Goal: Navigation & Orientation: Understand site structure

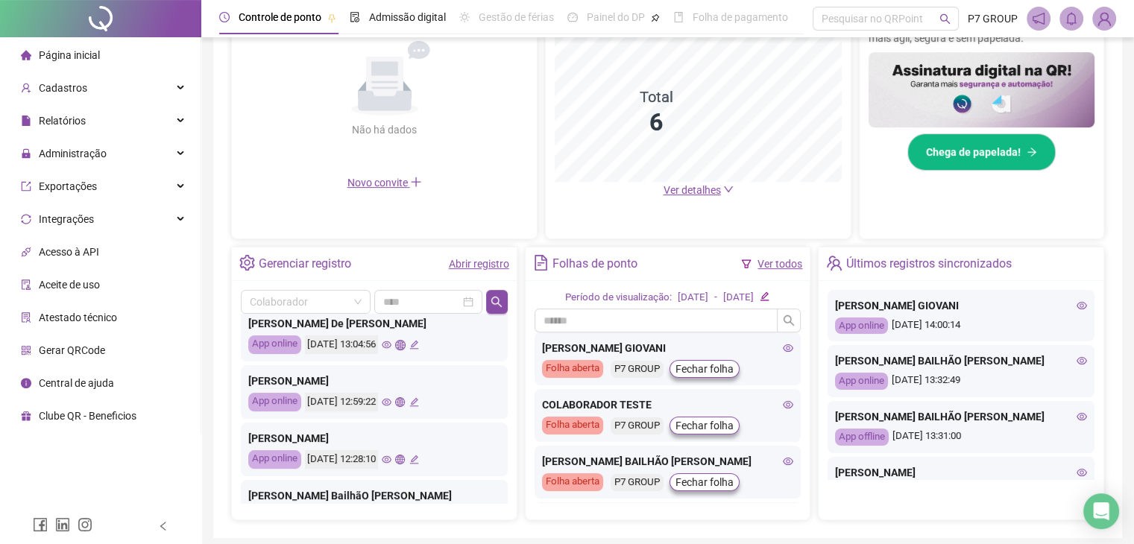
scroll to position [298, 0]
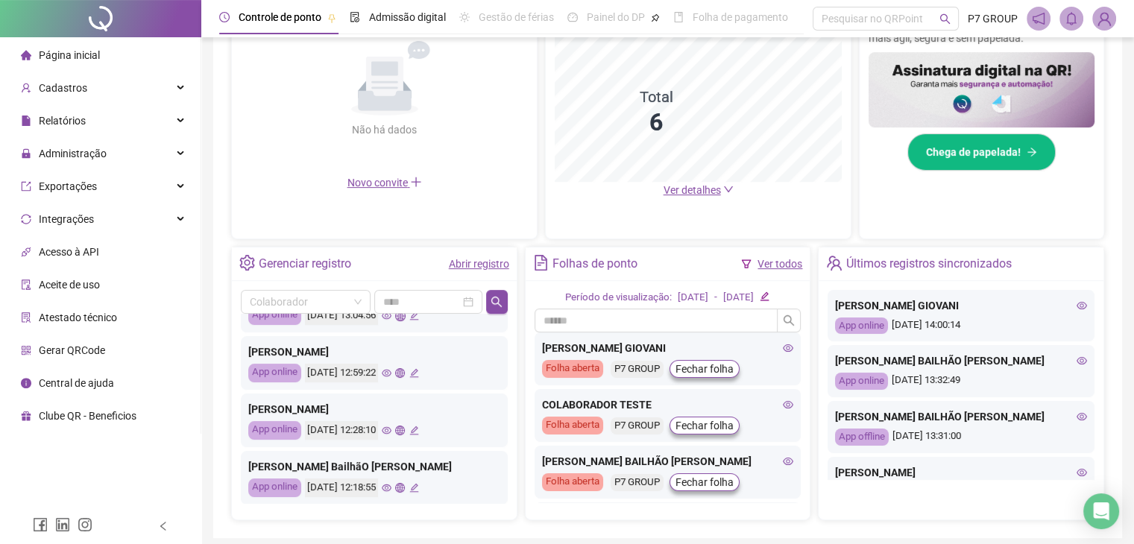
click at [391, 432] on icon "eye" at bounding box center [387, 431] width 10 height 10
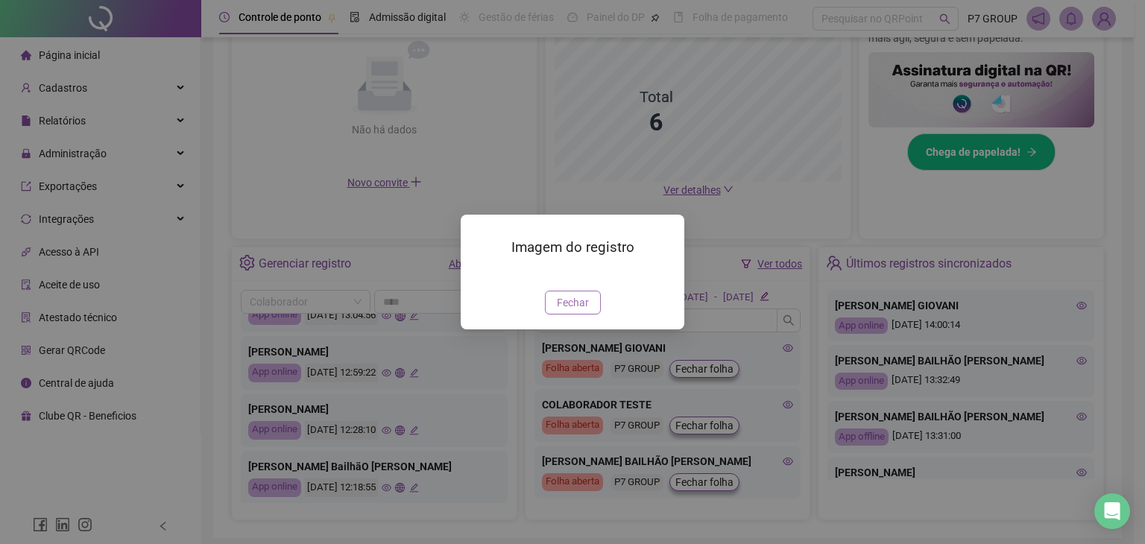
click at [582, 315] on button "Fechar" at bounding box center [573, 303] width 56 height 24
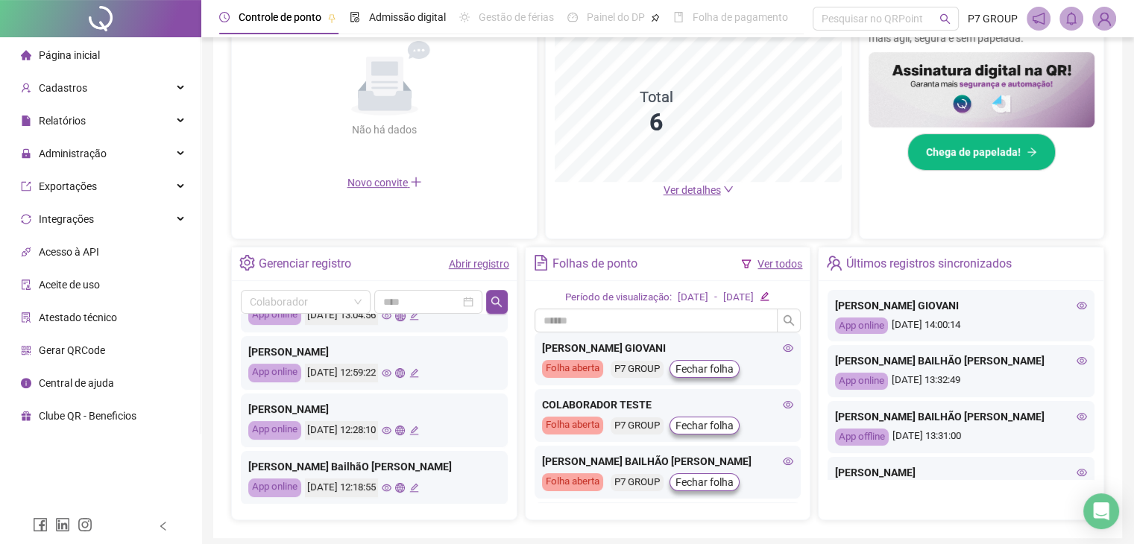
click at [391, 488] on icon "eye" at bounding box center [387, 488] width 10 height 10
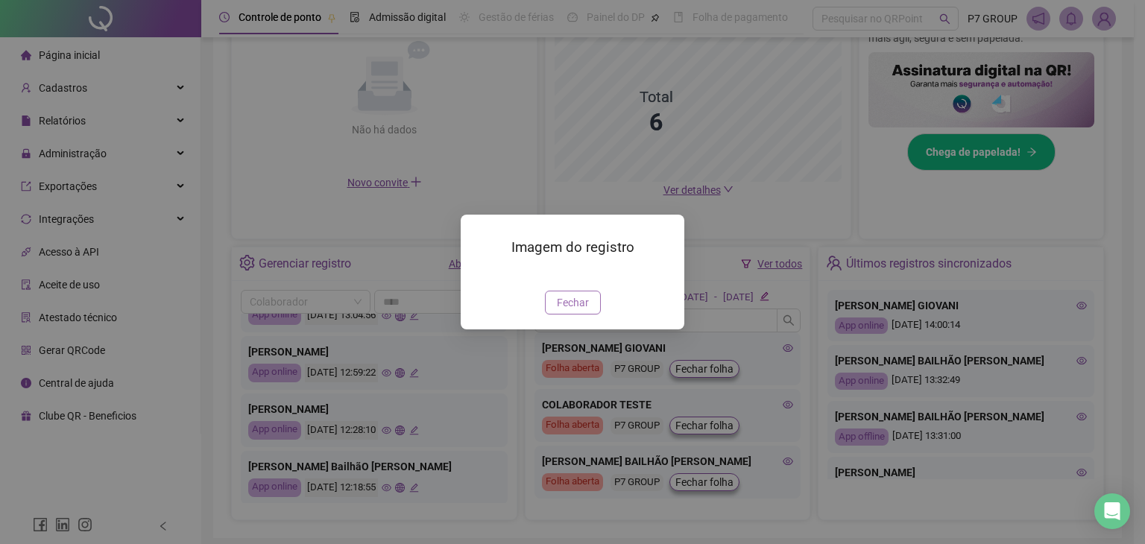
click at [576, 311] on span "Fechar" at bounding box center [573, 303] width 32 height 16
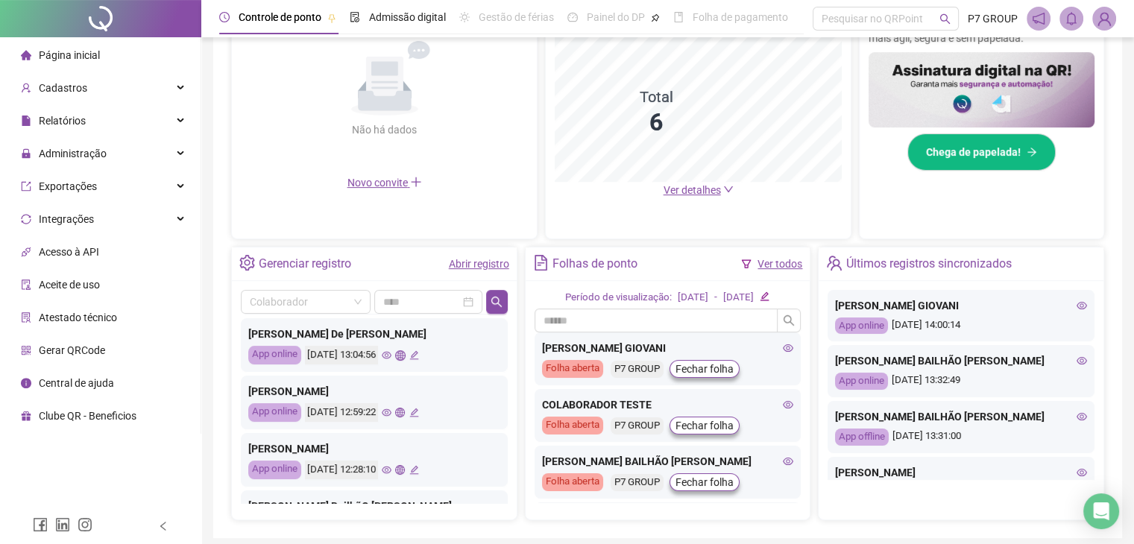
scroll to position [224, 0]
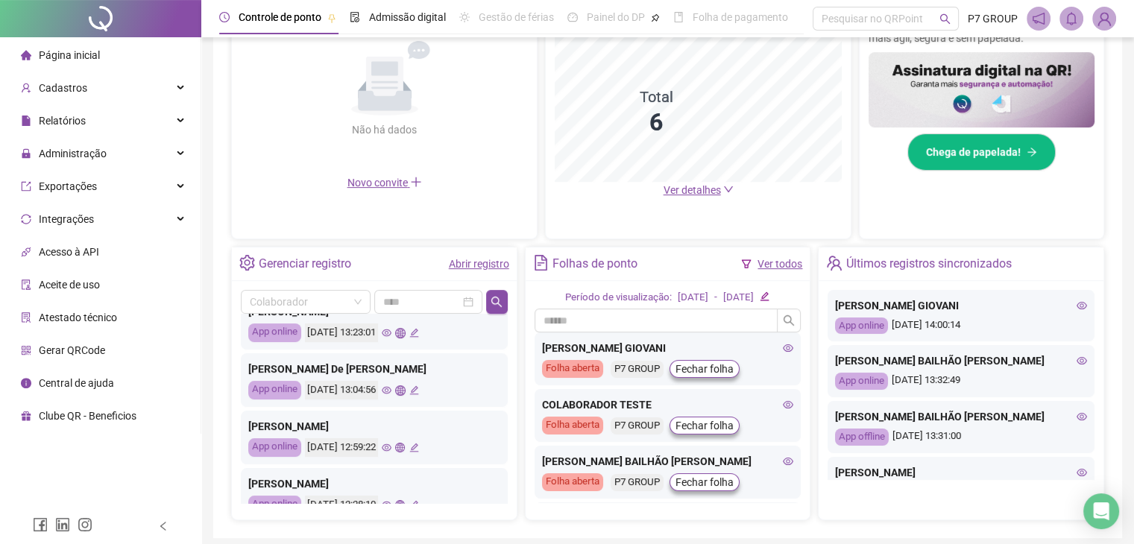
click at [391, 388] on icon "eye" at bounding box center [387, 390] width 10 height 7
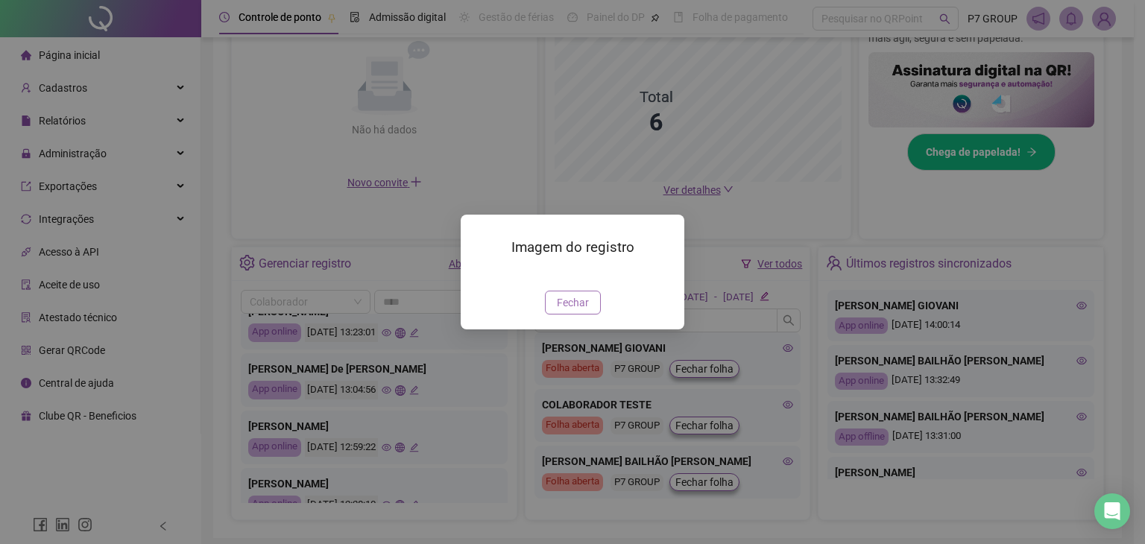
click at [572, 311] on span "Fechar" at bounding box center [573, 303] width 32 height 16
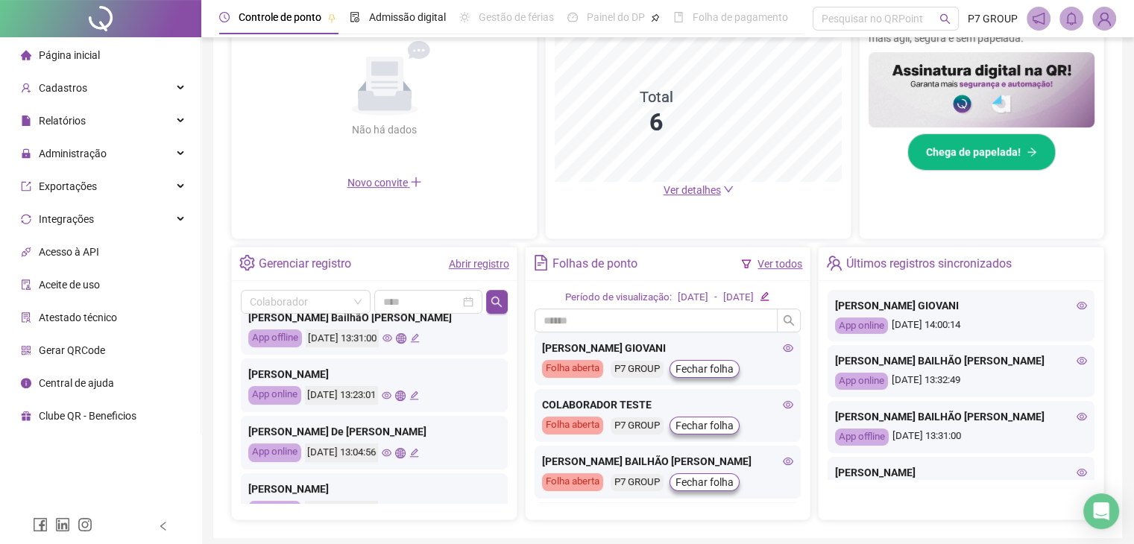
scroll to position [149, 0]
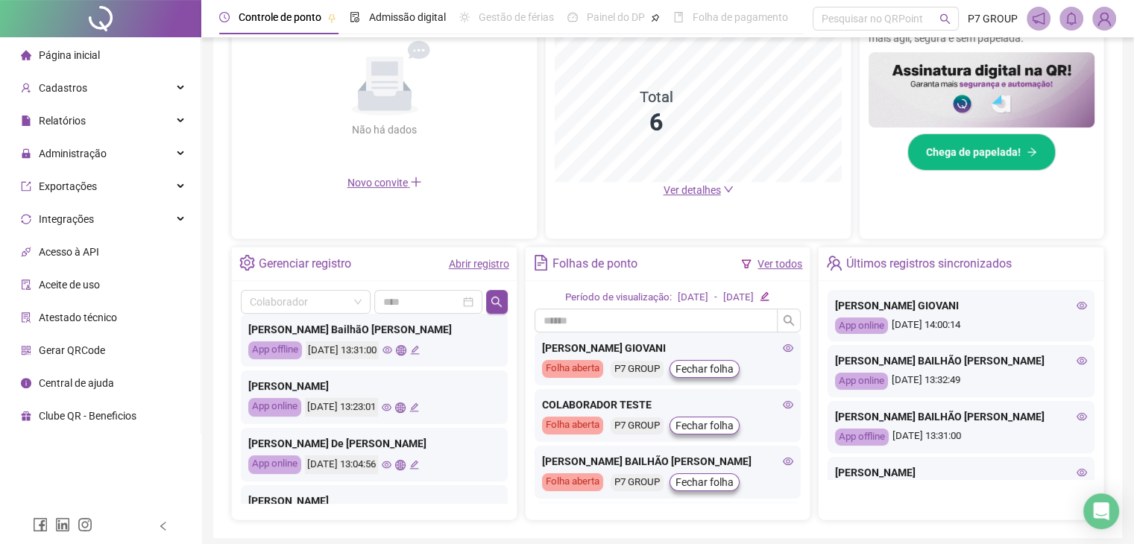
click at [391, 406] on icon "eye" at bounding box center [387, 408] width 10 height 10
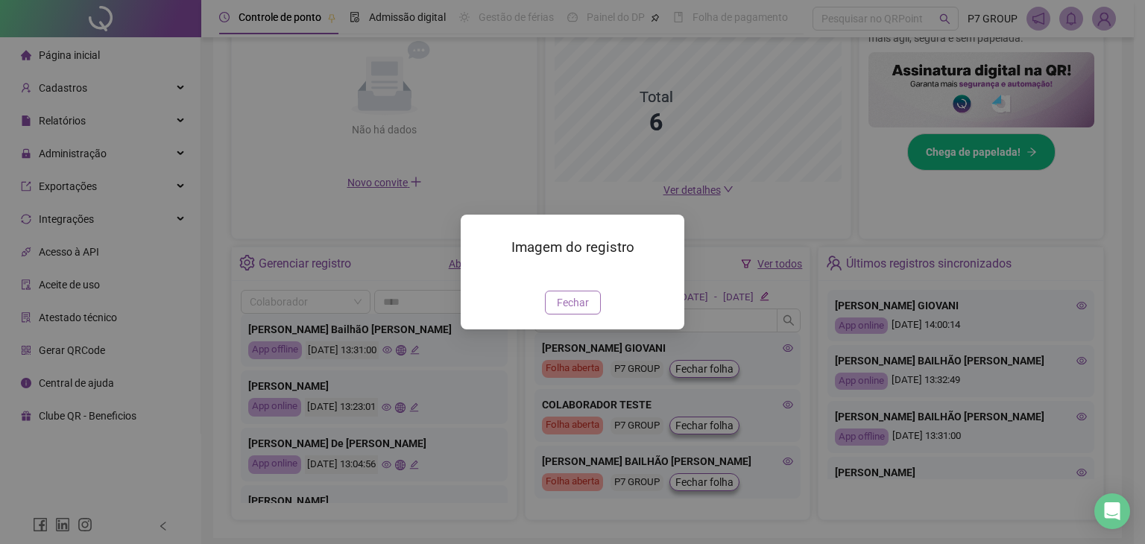
click at [585, 311] on span "Fechar" at bounding box center [573, 303] width 32 height 16
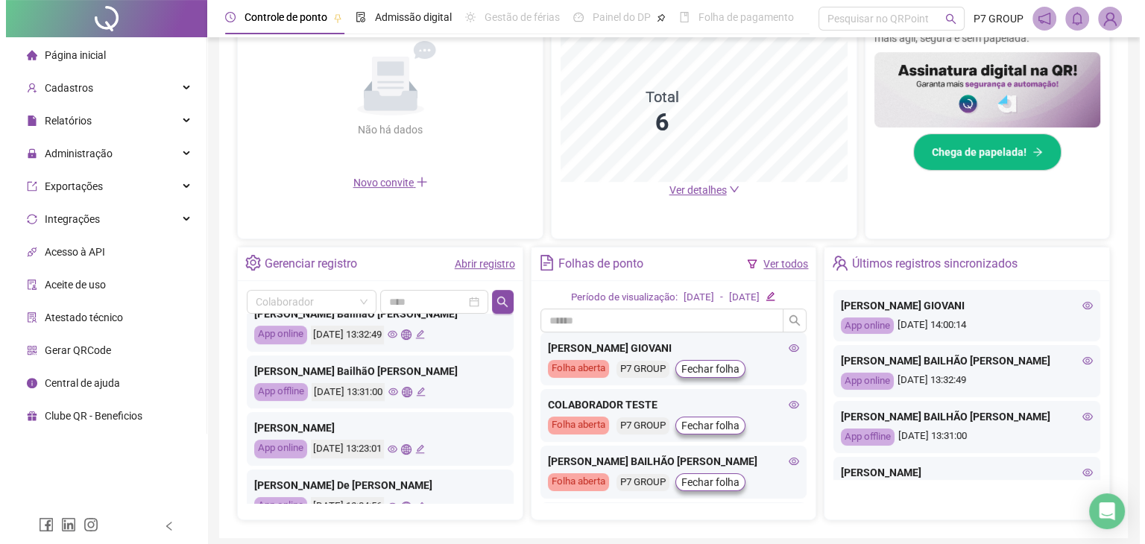
scroll to position [75, 0]
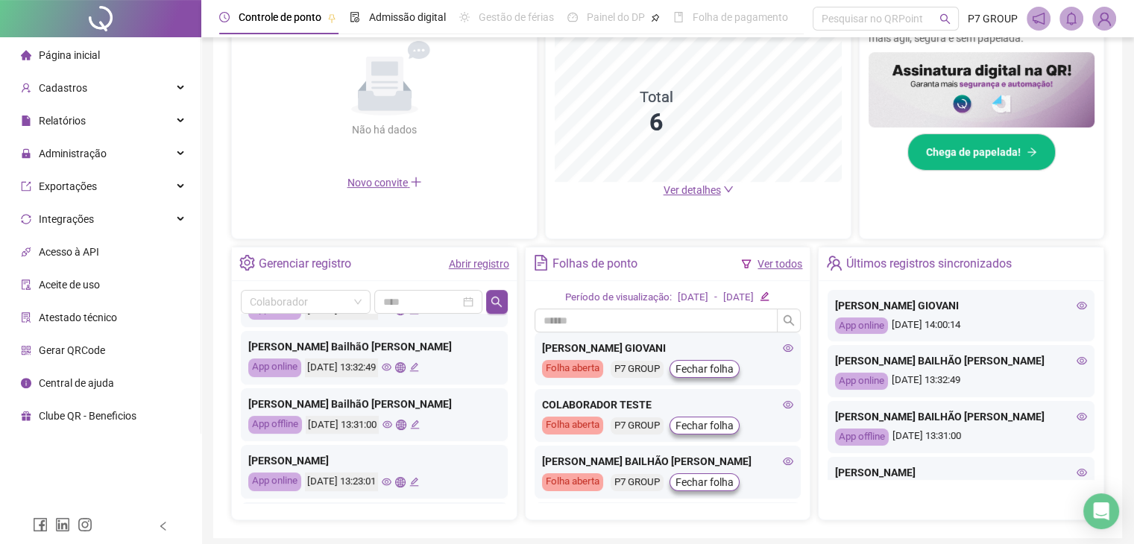
click at [392, 422] on icon "eye" at bounding box center [388, 424] width 10 height 7
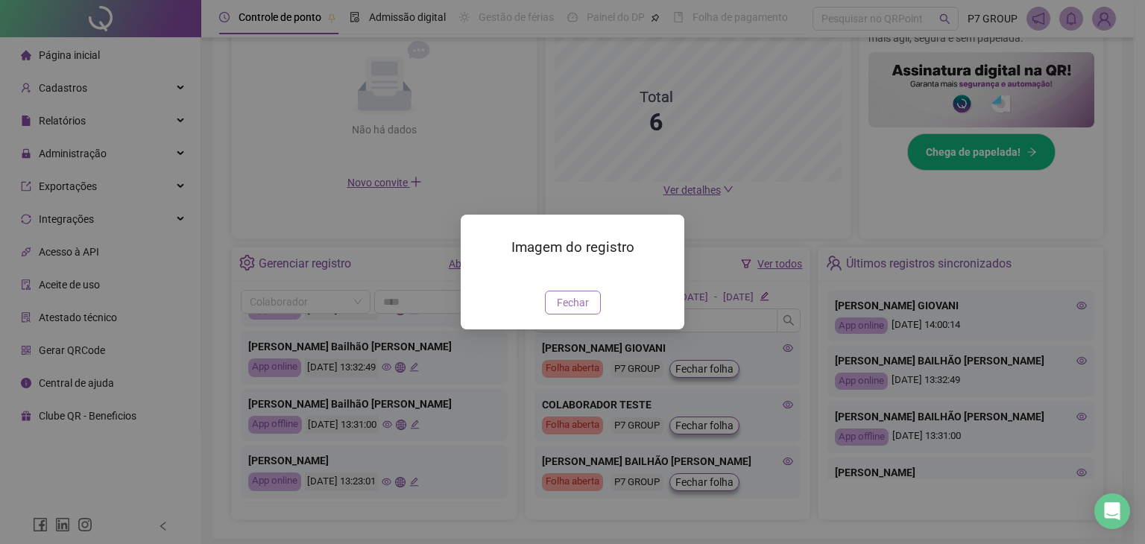
click at [579, 311] on span "Fechar" at bounding box center [573, 303] width 32 height 16
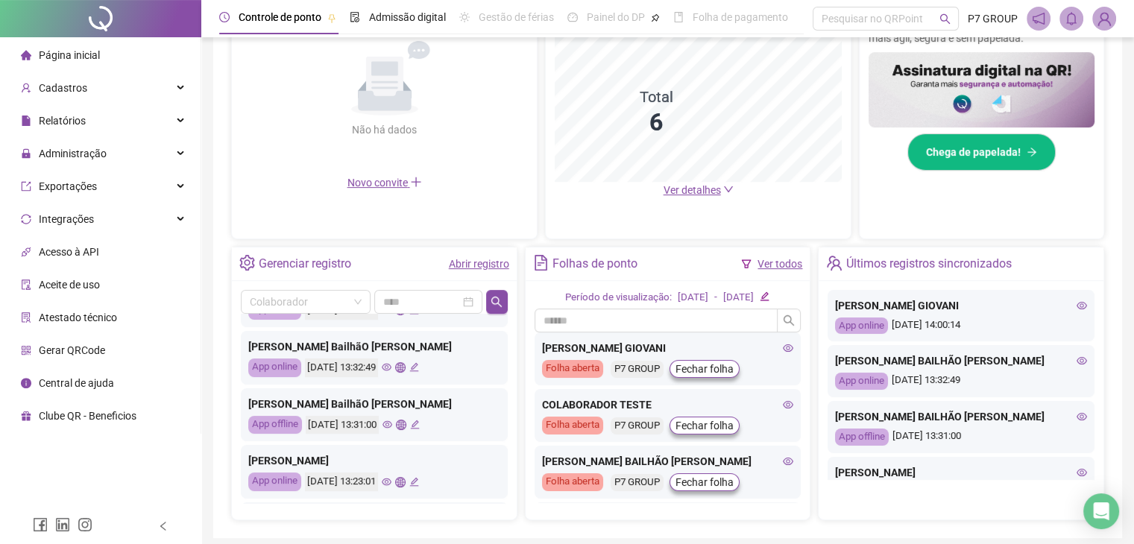
click at [391, 365] on icon "eye" at bounding box center [387, 367] width 10 height 7
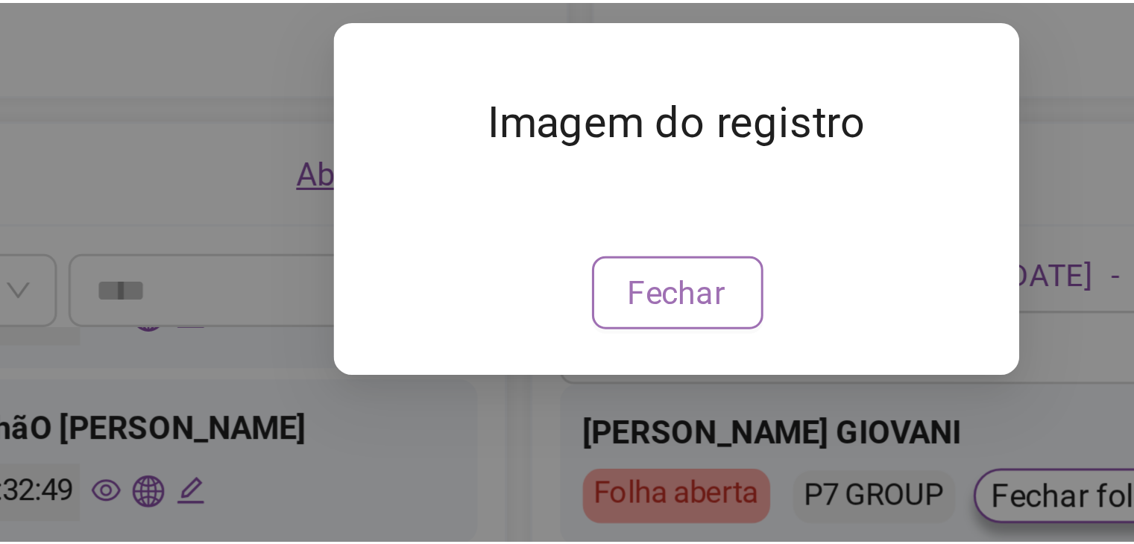
scroll to position [368, 0]
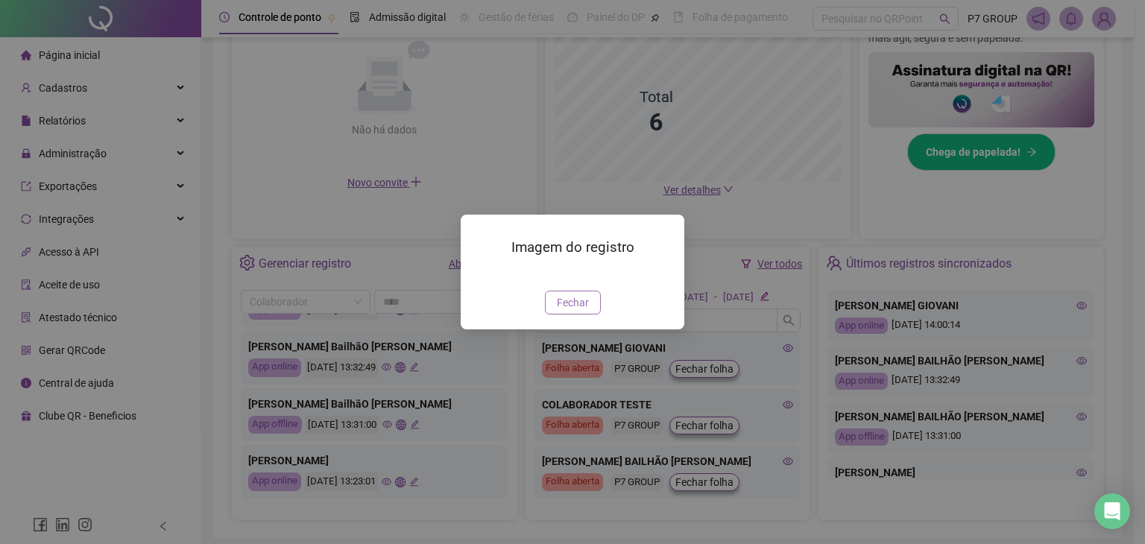
click at [567, 311] on span "Fechar" at bounding box center [573, 303] width 32 height 16
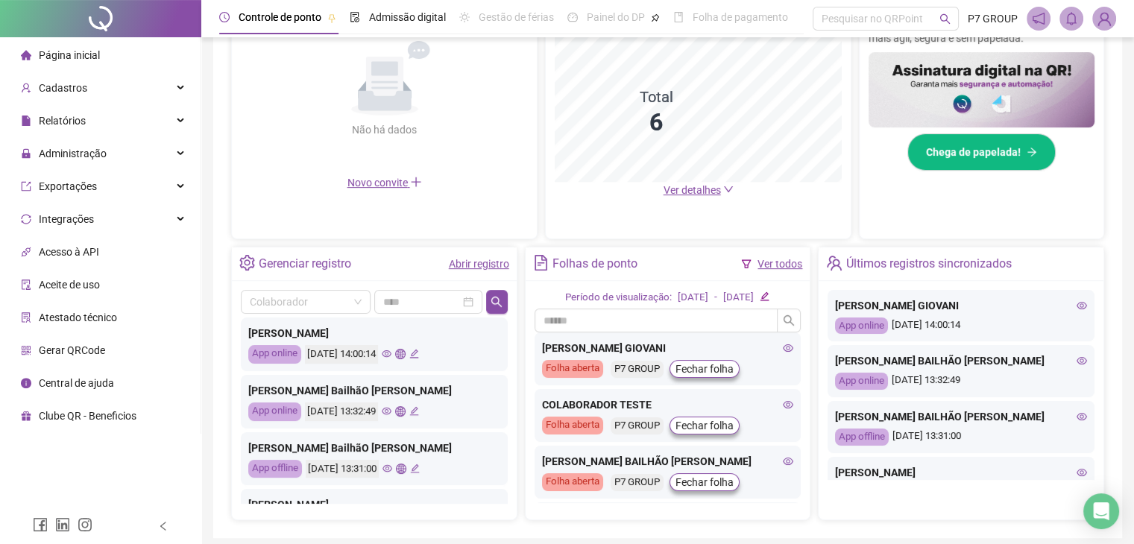
scroll to position [0, 0]
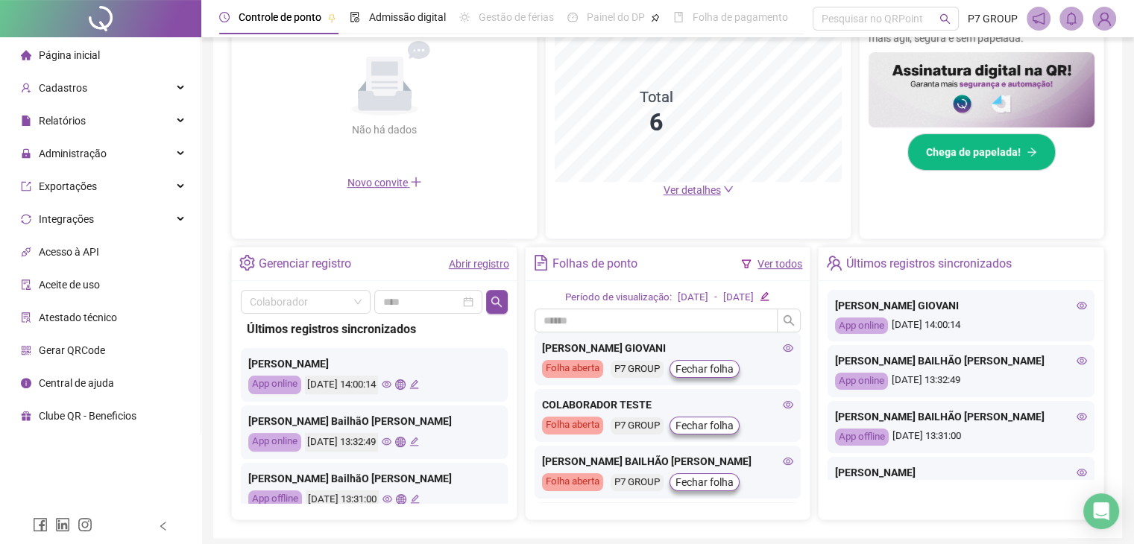
click at [391, 385] on icon "eye" at bounding box center [387, 385] width 10 height 10
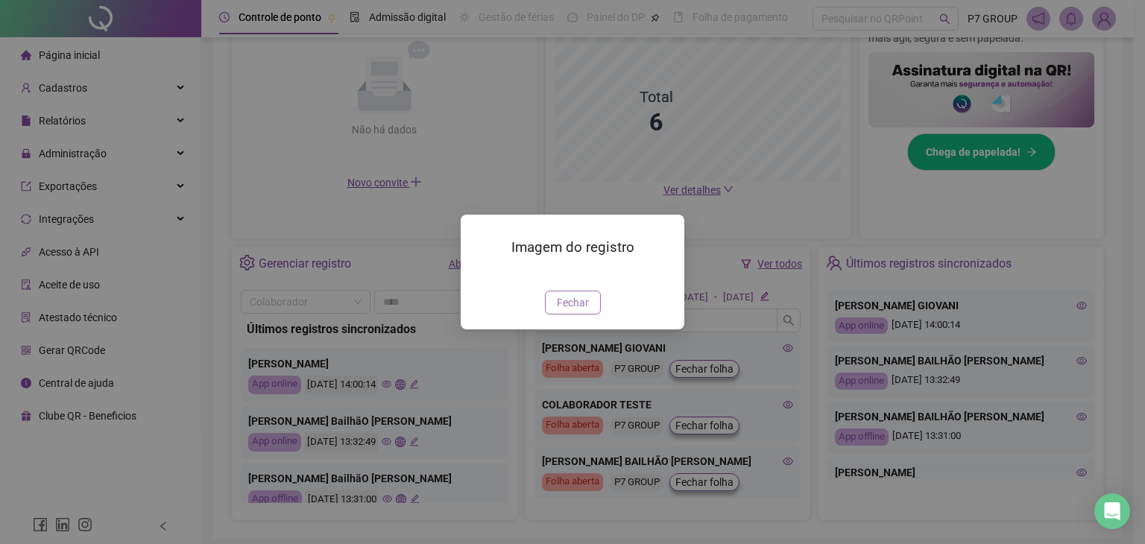
click at [576, 311] on span "Fechar" at bounding box center [573, 303] width 32 height 16
